Goal: Task Accomplishment & Management: Use online tool/utility

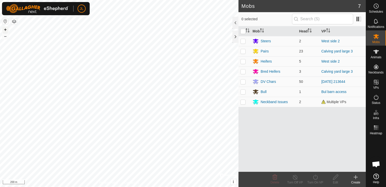
click at [4, 28] on button "+" at bounding box center [5, 30] width 6 height 6
click at [4, 30] on button "+" at bounding box center [5, 30] width 6 height 6
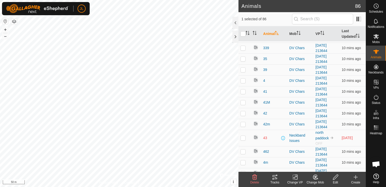
scroll to position [636, 0]
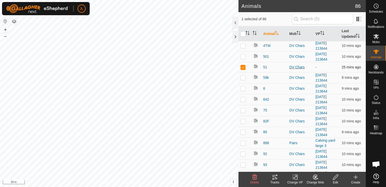
click at [295, 64] on div "DV Chars" at bounding box center [300, 66] width 22 height 5
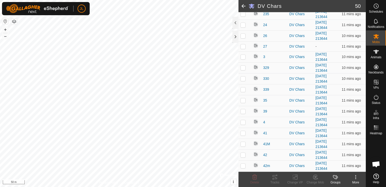
scroll to position [418, 0]
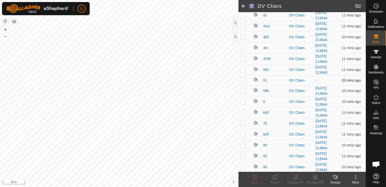
click at [243, 78] on p-checkbox at bounding box center [243, 80] width 5 height 4
checkbox input "true"
click at [292, 178] on icon at bounding box center [295, 177] width 6 height 6
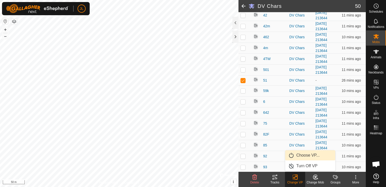
click at [309, 154] on link "Choose VP..." at bounding box center [310, 155] width 50 height 10
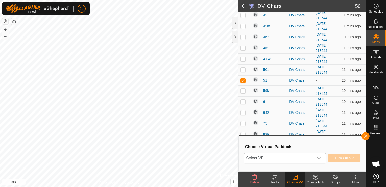
click at [321, 159] on div "dropdown trigger" at bounding box center [319, 158] width 10 height 10
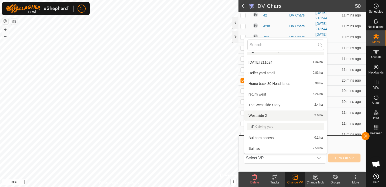
scroll to position [95, 0]
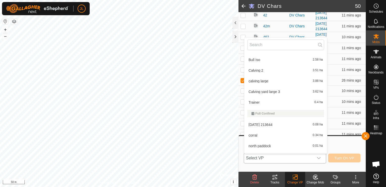
click at [273, 124] on li "[DATE] 213644 0.08 ha" at bounding box center [285, 124] width 83 height 10
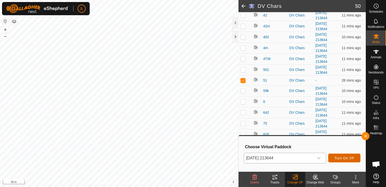
click at [347, 158] on span "Turn On VP" at bounding box center [345, 158] width 20 height 4
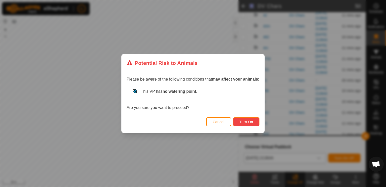
click at [242, 121] on span "Turn On" at bounding box center [247, 122] width 14 height 4
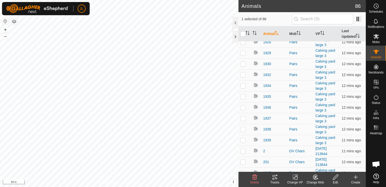
scroll to position [381, 0]
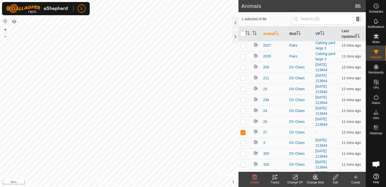
click at [295, 175] on icon at bounding box center [295, 177] width 6 height 6
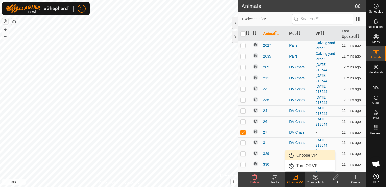
click at [301, 155] on link "Choose VP..." at bounding box center [310, 155] width 50 height 10
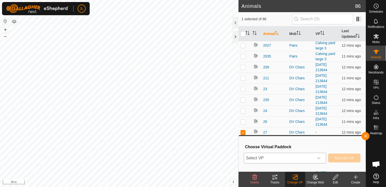
click at [321, 157] on icon "dropdown trigger" at bounding box center [319, 158] width 4 height 4
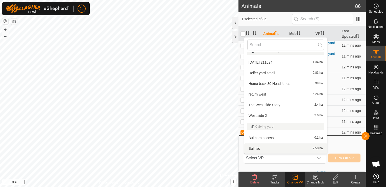
scroll to position [95, 0]
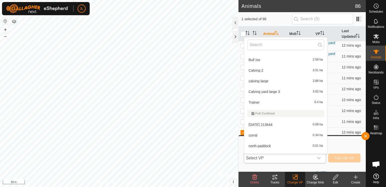
click at [294, 125] on li "[DATE] 213644 0.08 ha" at bounding box center [285, 124] width 83 height 10
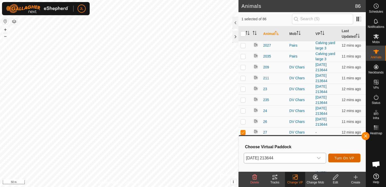
click at [348, 159] on span "Turn On VP" at bounding box center [345, 158] width 20 height 4
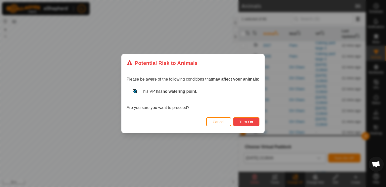
click at [245, 121] on span "Turn On" at bounding box center [247, 122] width 14 height 4
